Goal: Task Accomplishment & Management: Complete application form

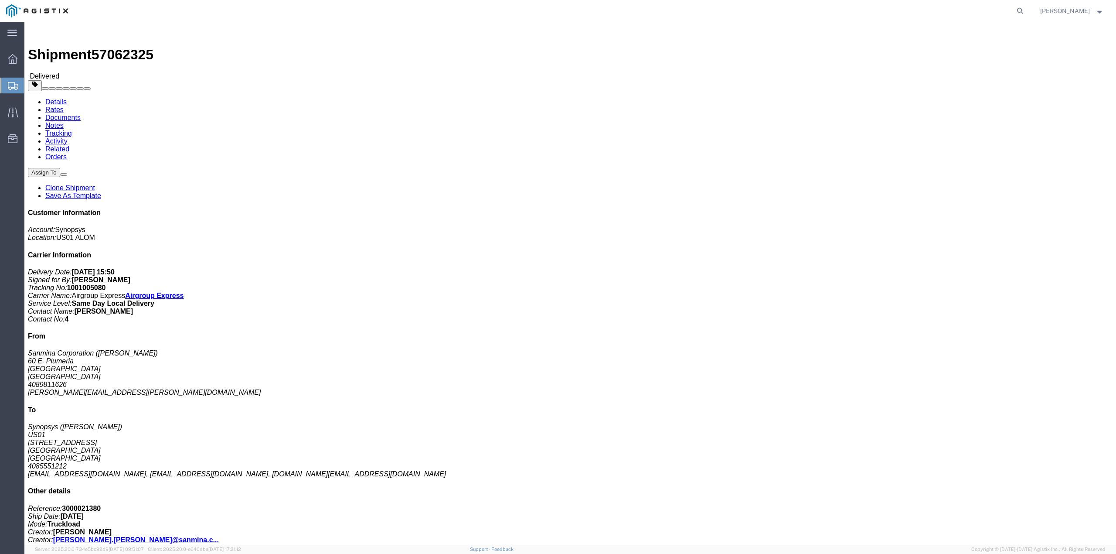
click at [0, 0] on span "Create from Template" at bounding box center [0, 0] width 0 height 0
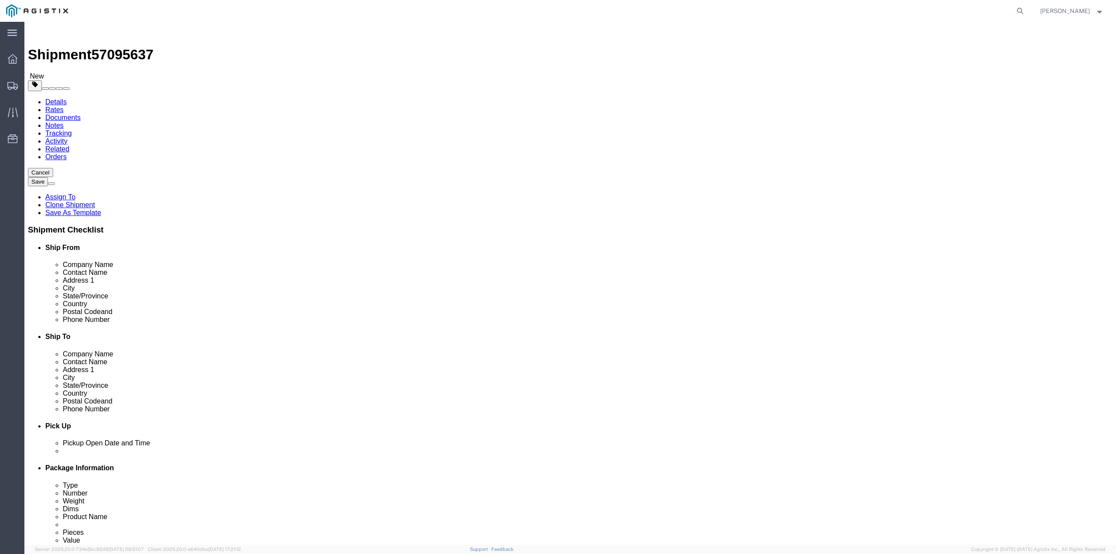
select select
select select "65511"
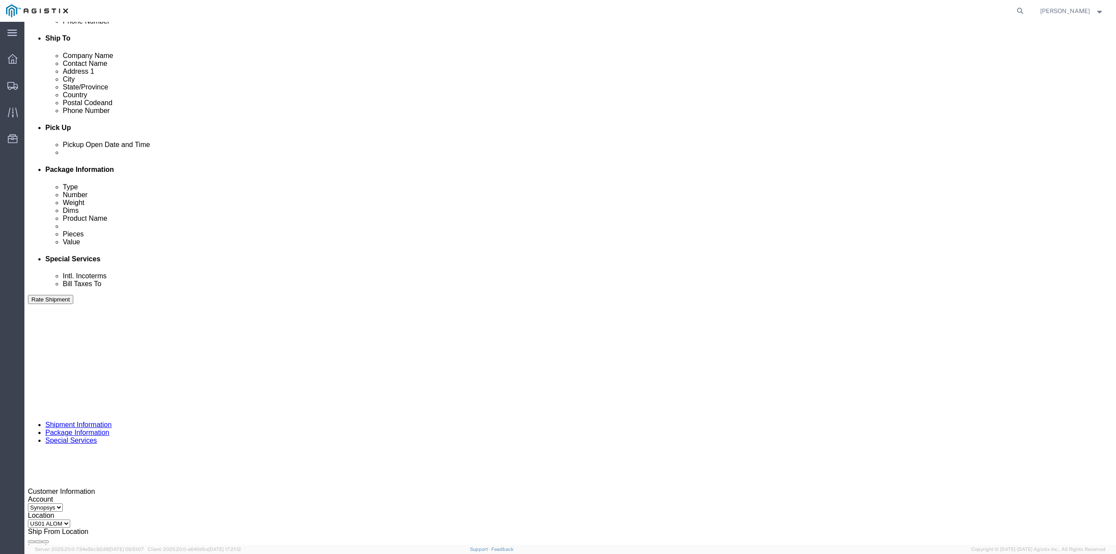
scroll to position [300, 0]
click div "Oct 10 2025 2:30 PM"
click button "Apply"
click div "Oct 10 2025 3:00 PM"
click input "2:00 PM"
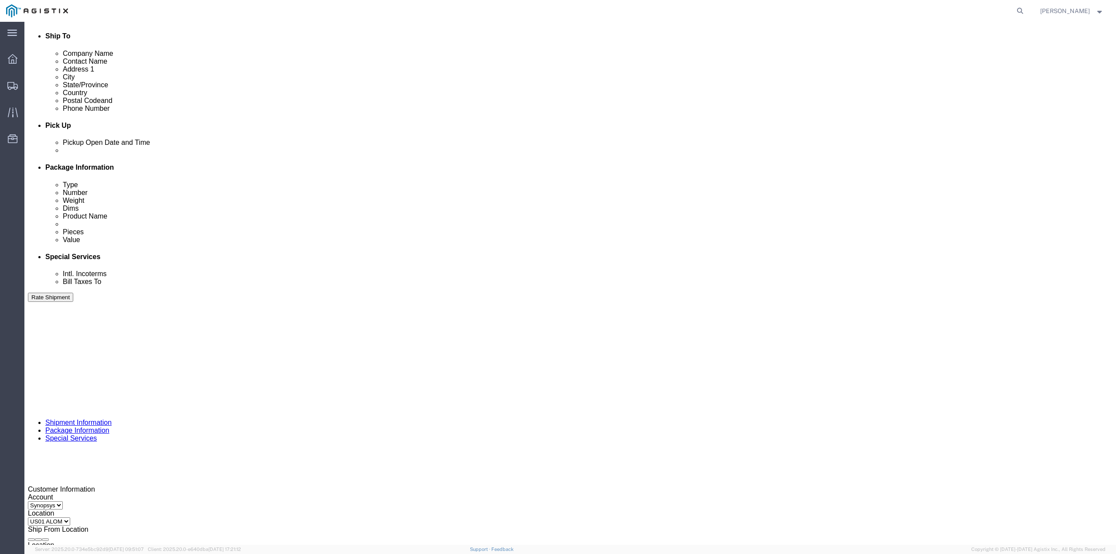
type input "2:40 PM"
click button "Apply"
click div
type input "2:50 PM"
click button "Apply"
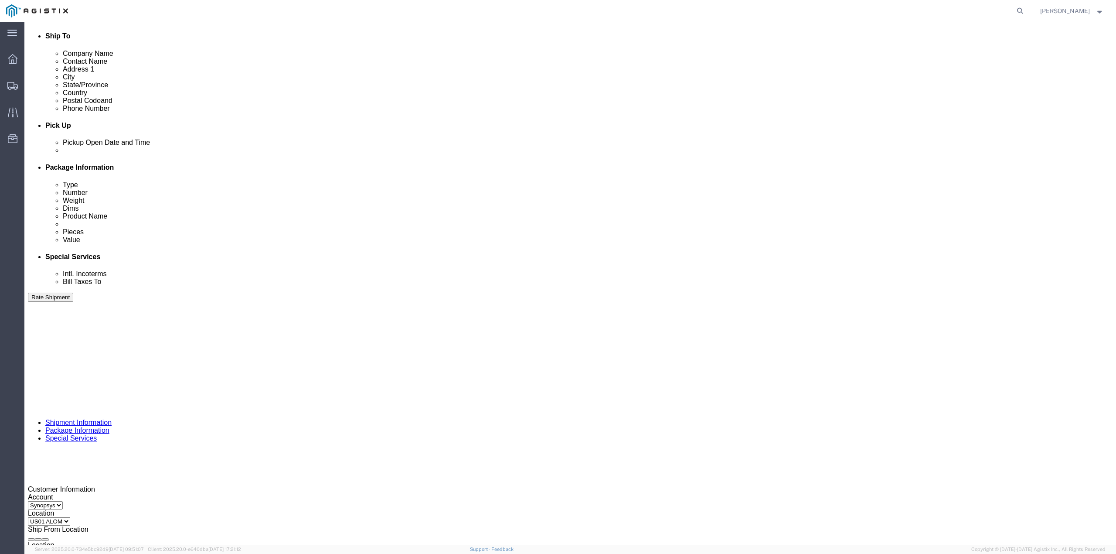
click div
type input "4:00 PM"
click button "Apply"
drag, startPoint x: 787, startPoint y: 310, endPoint x: 754, endPoint y: 313, distance: 33.3
click div "Select Account Type Activity ID Airline Appointment Number ASN Batch Request # …"
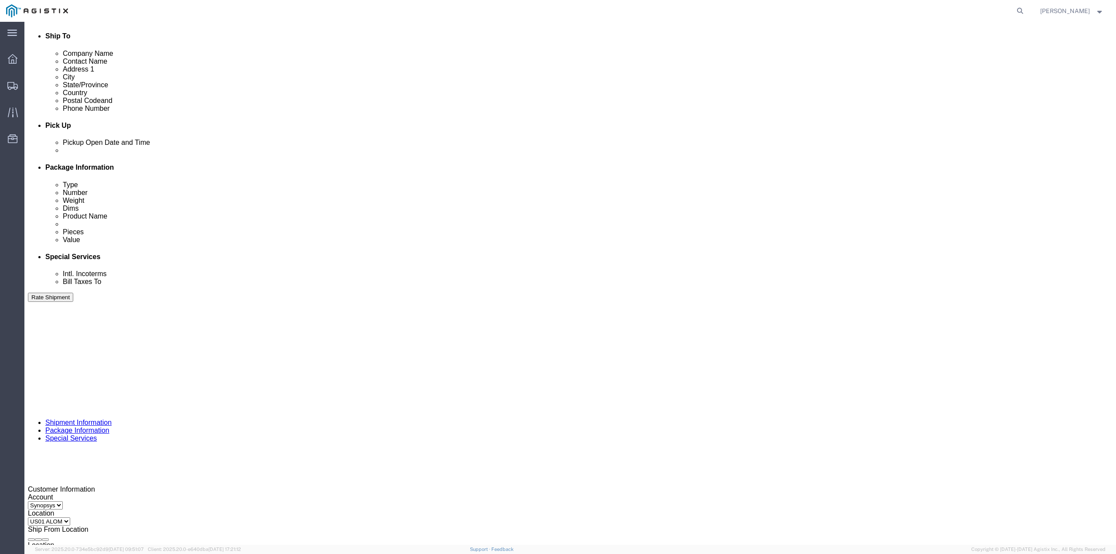
paste input "76847"
type input "C076847"
click icon "button"
click button "Continue"
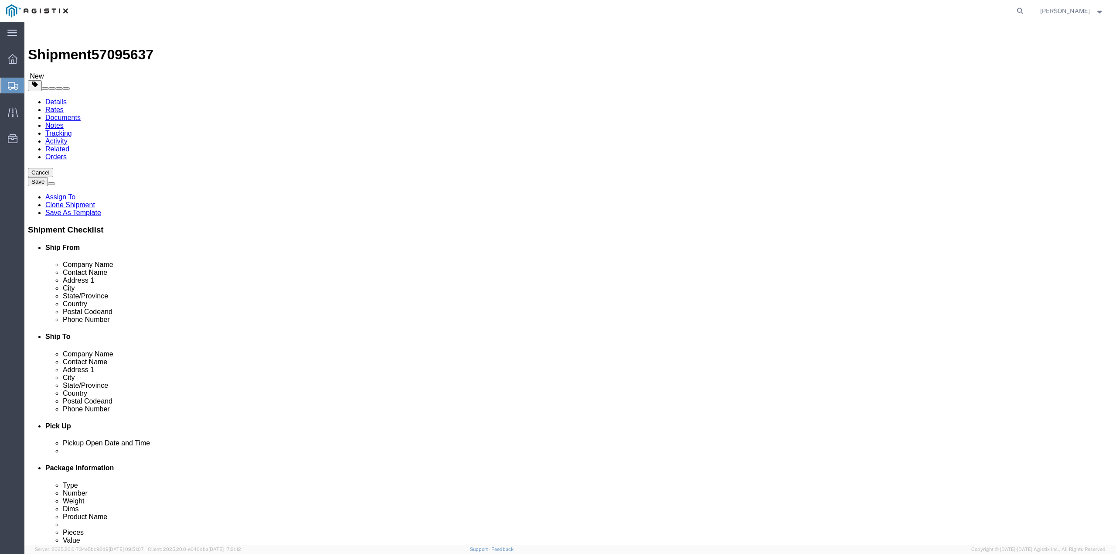
click dd "1.00 Each"
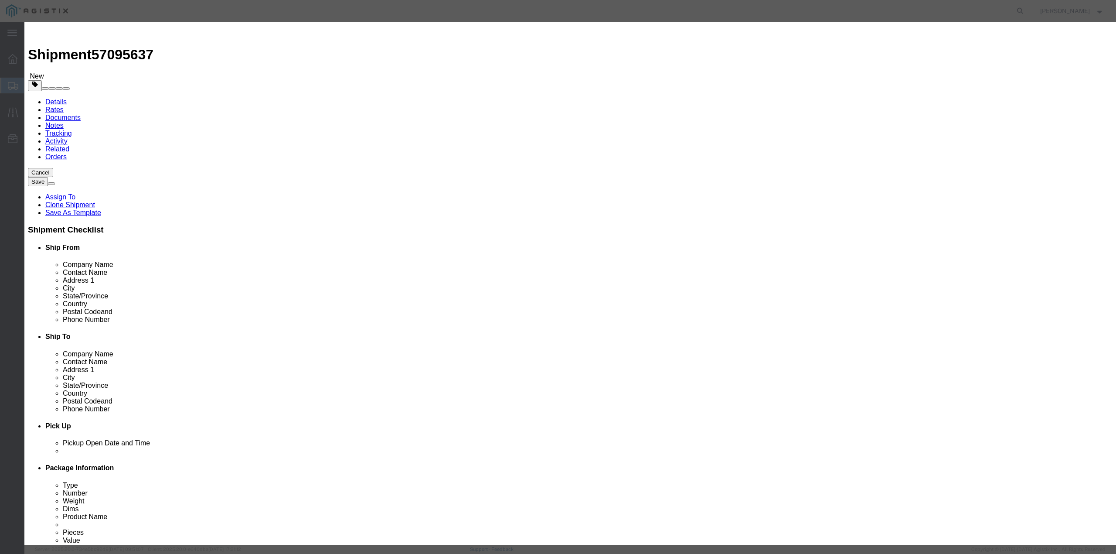
drag, startPoint x: 496, startPoint y: 210, endPoint x: 466, endPoint y: 211, distance: 29.7
click textarea "B12 SH100004916, S/N: C057991"
paste textarea "76847"
type textarea "B12 SH100004916, S/N: C076847"
drag, startPoint x: 674, startPoint y: 120, endPoint x: 628, endPoint y: 128, distance: 46.5
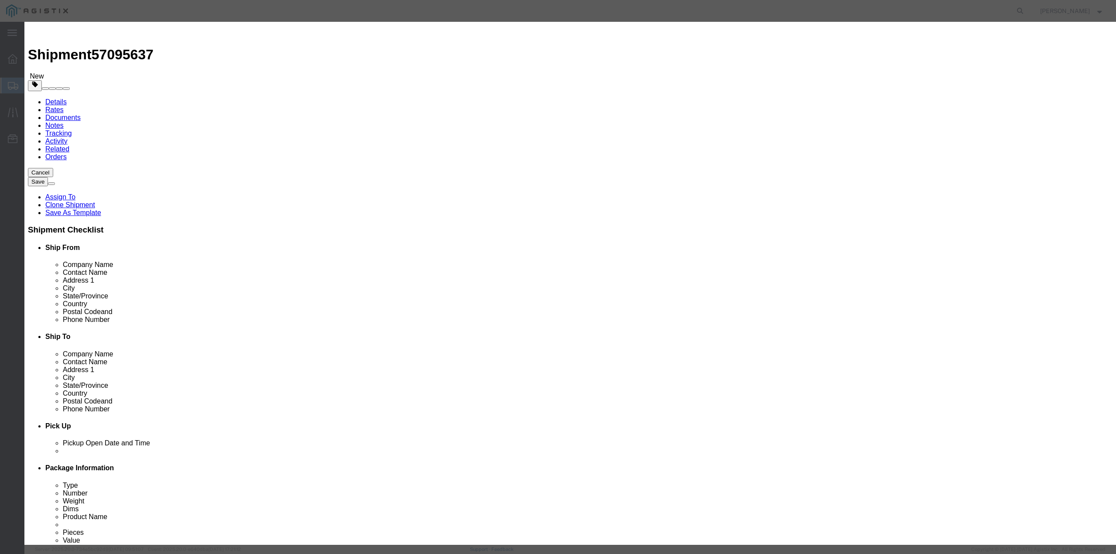
click div "C057991"
paste input "76847"
type input "C076847"
click textarea "B12 - SH100004916"
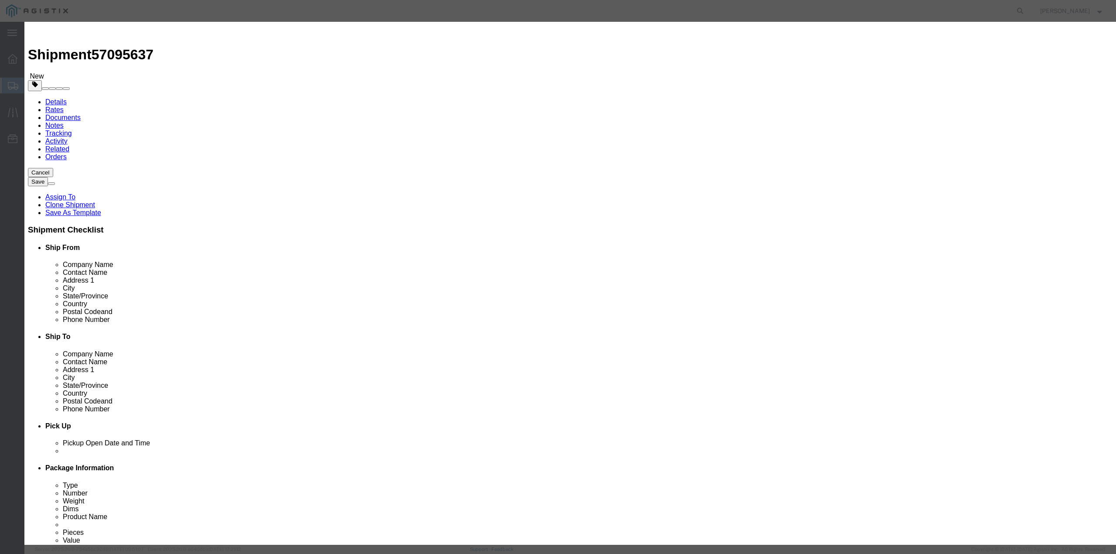
paste textarea "PO# 3000021380"
type textarea "B12 - SH100004916, PO# 3000021380"
click button "Save & Close"
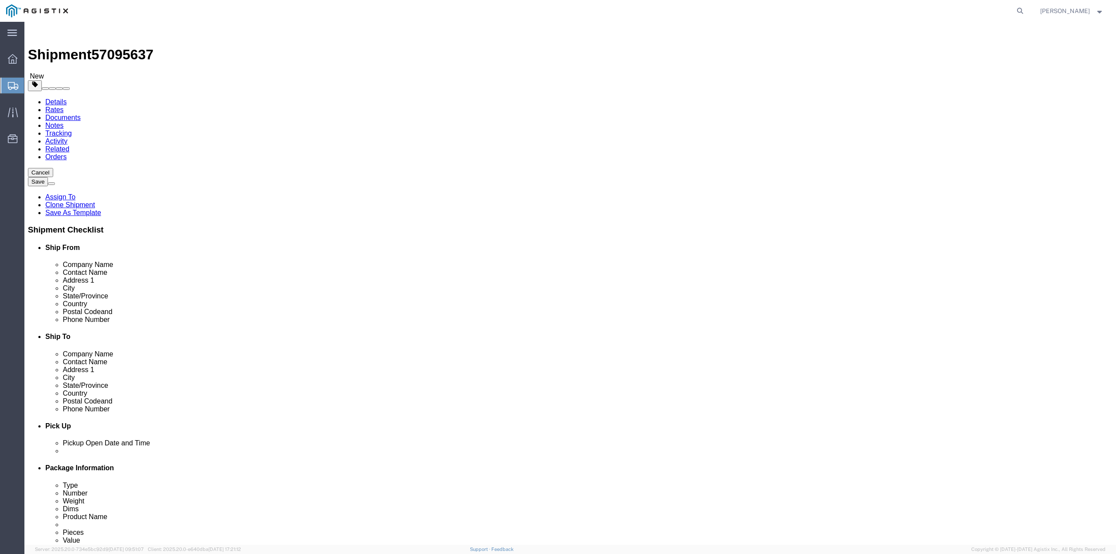
click button "Rate Shipment"
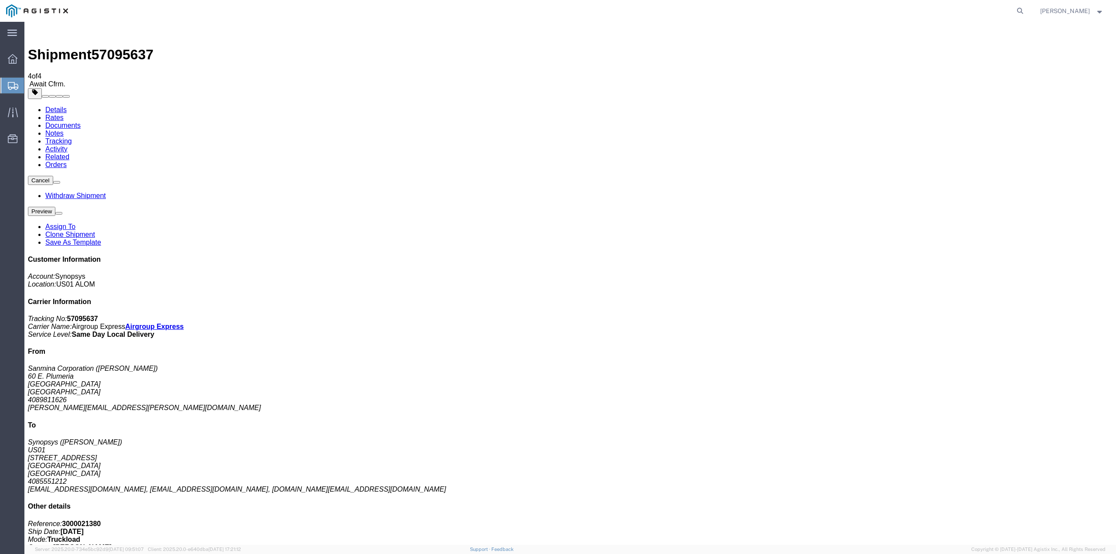
click at [81, 122] on link "Documents" at bounding box center [62, 125] width 35 height 7
